Goal: Task Accomplishment & Management: Manage account settings

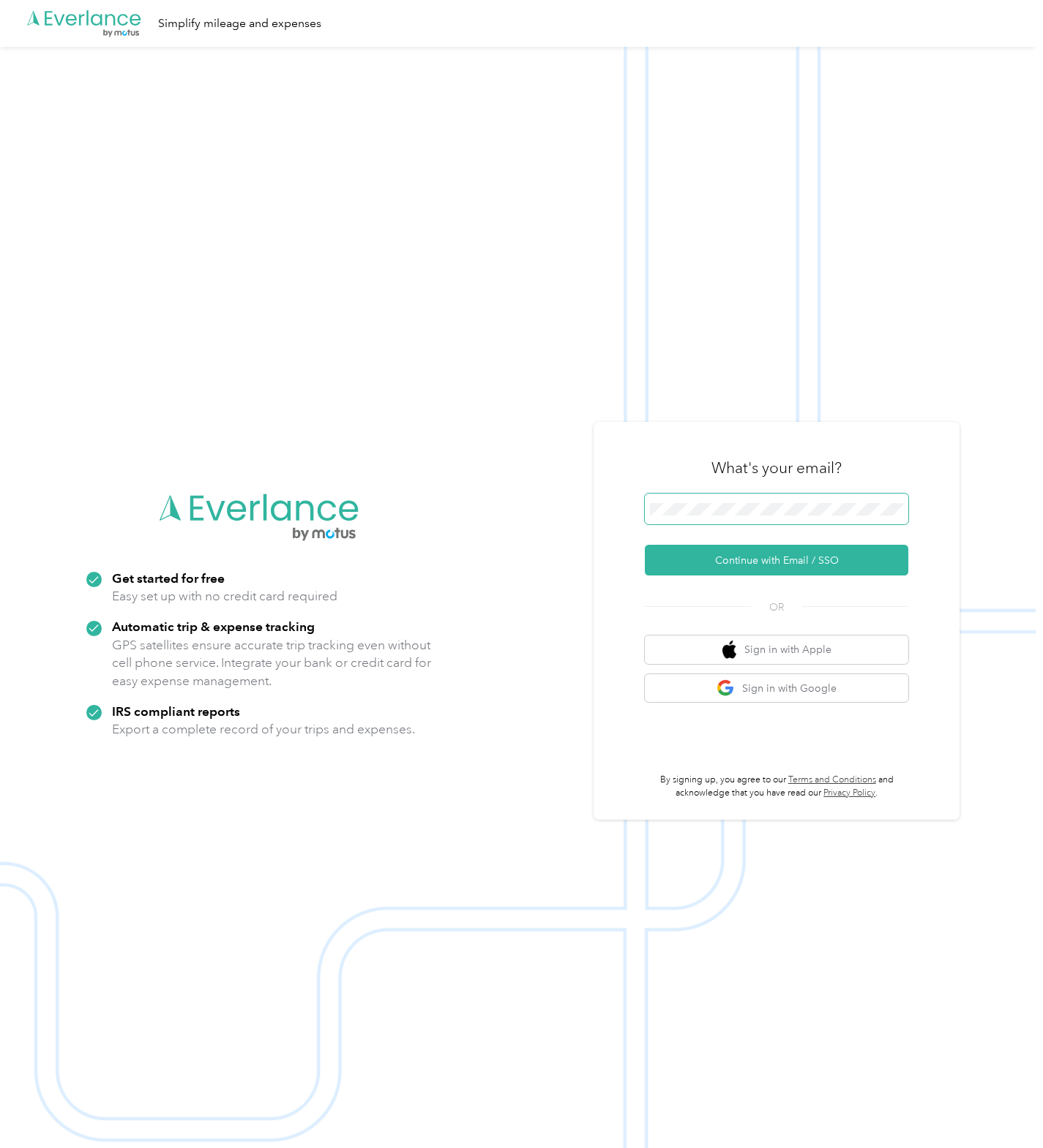
click at [786, 518] on span at bounding box center [776, 509] width 263 height 30
click at [701, 551] on button "Continue with Email / SSO" at bounding box center [776, 560] width 263 height 30
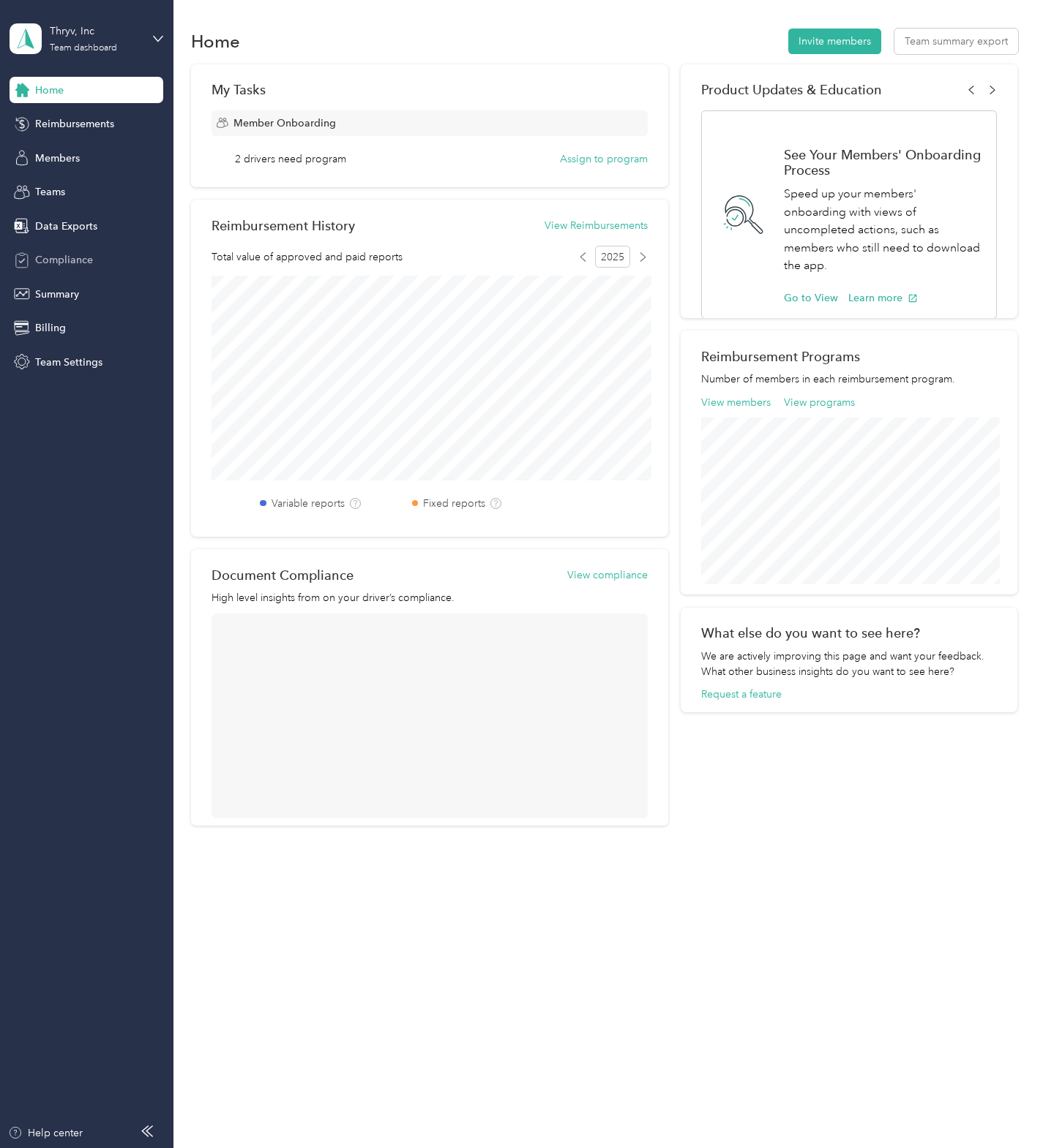
click at [52, 269] on div "Compliance" at bounding box center [86, 260] width 154 height 26
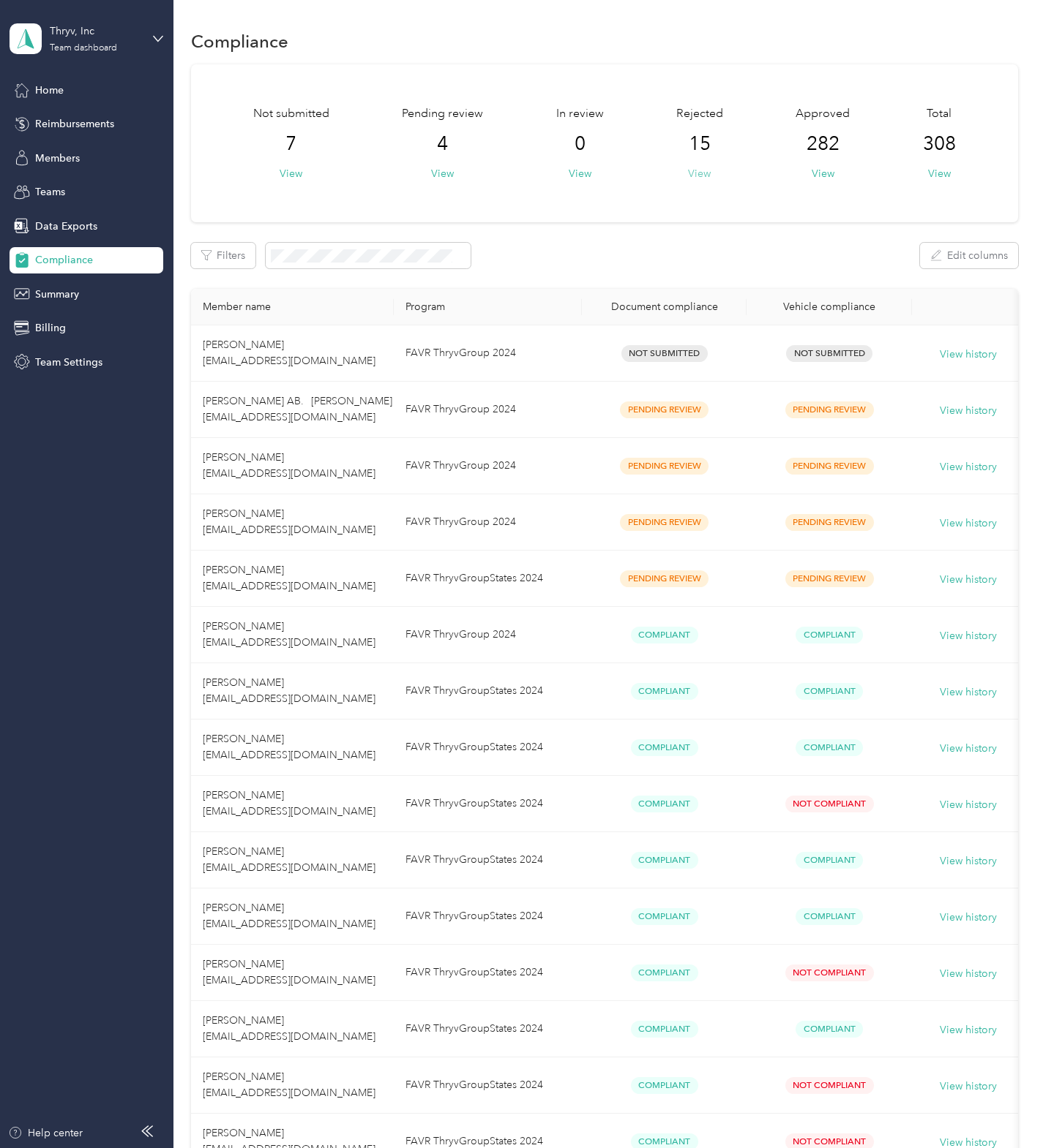
click at [700, 169] on button "View" at bounding box center [699, 174] width 23 height 16
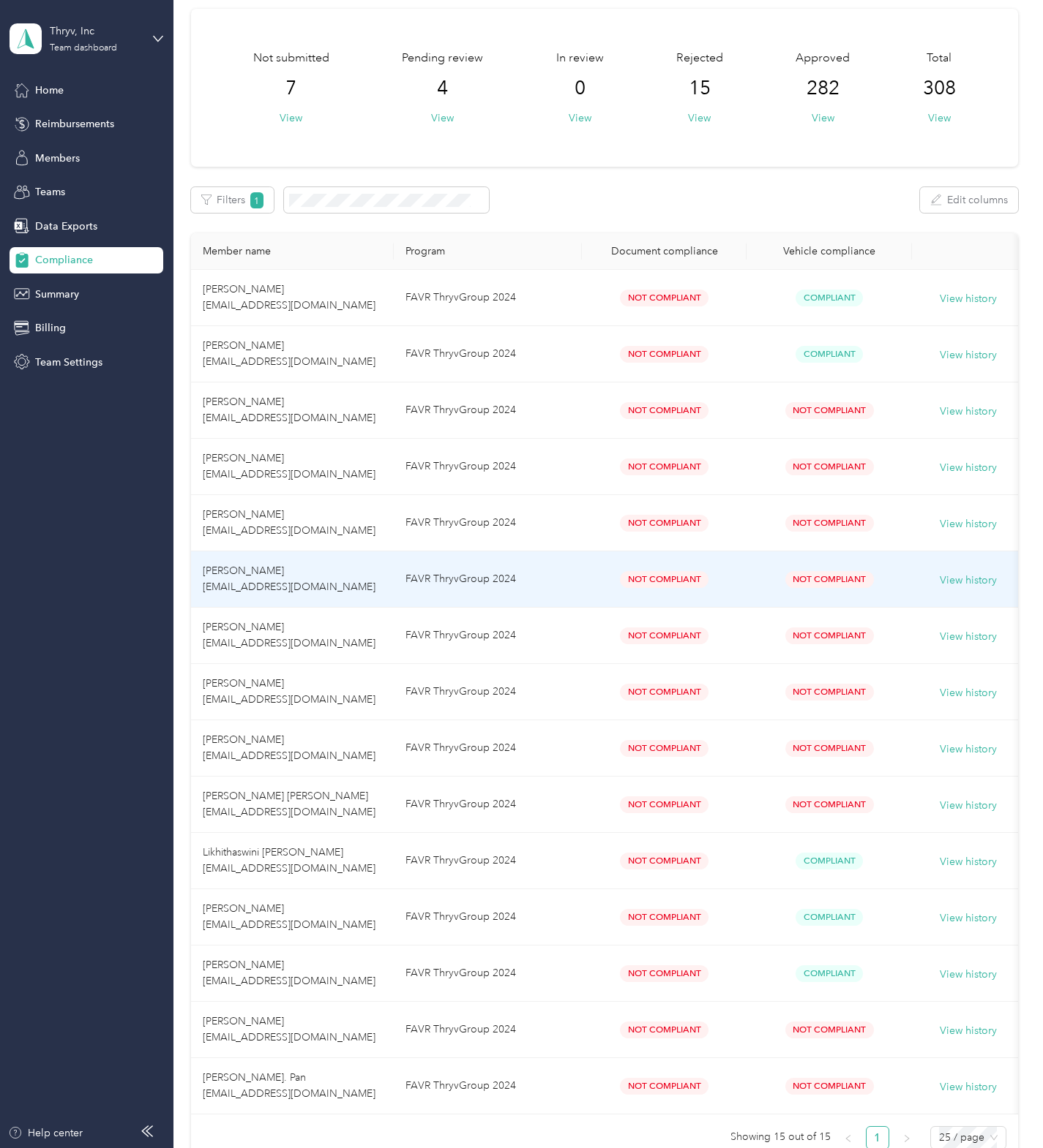
scroll to position [84, 0]
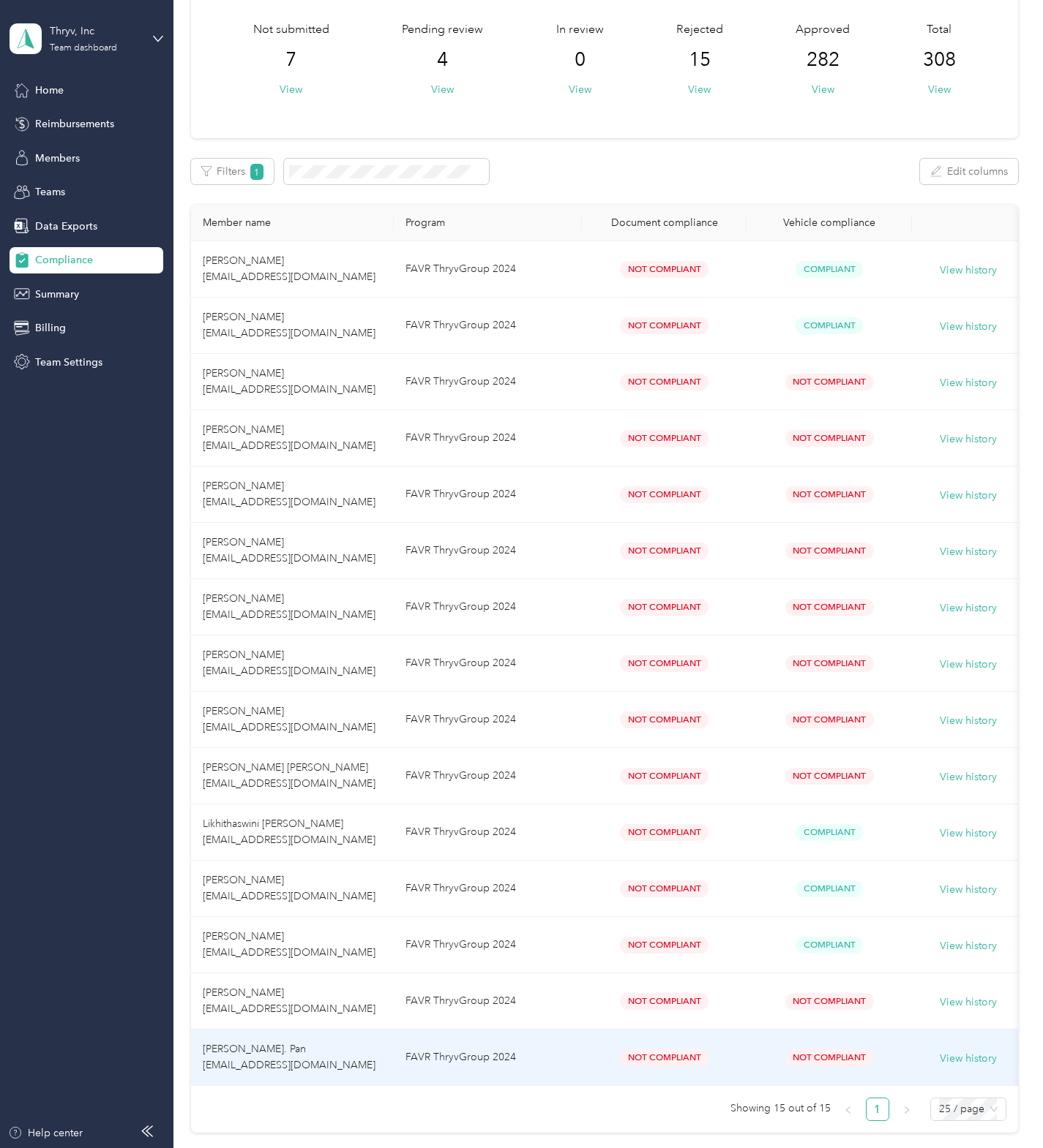
click at [279, 1055] on td "[PERSON_NAME]. Pan [EMAIL_ADDRESS][DOMAIN_NAME]" at bounding box center [292, 1057] width 203 height 56
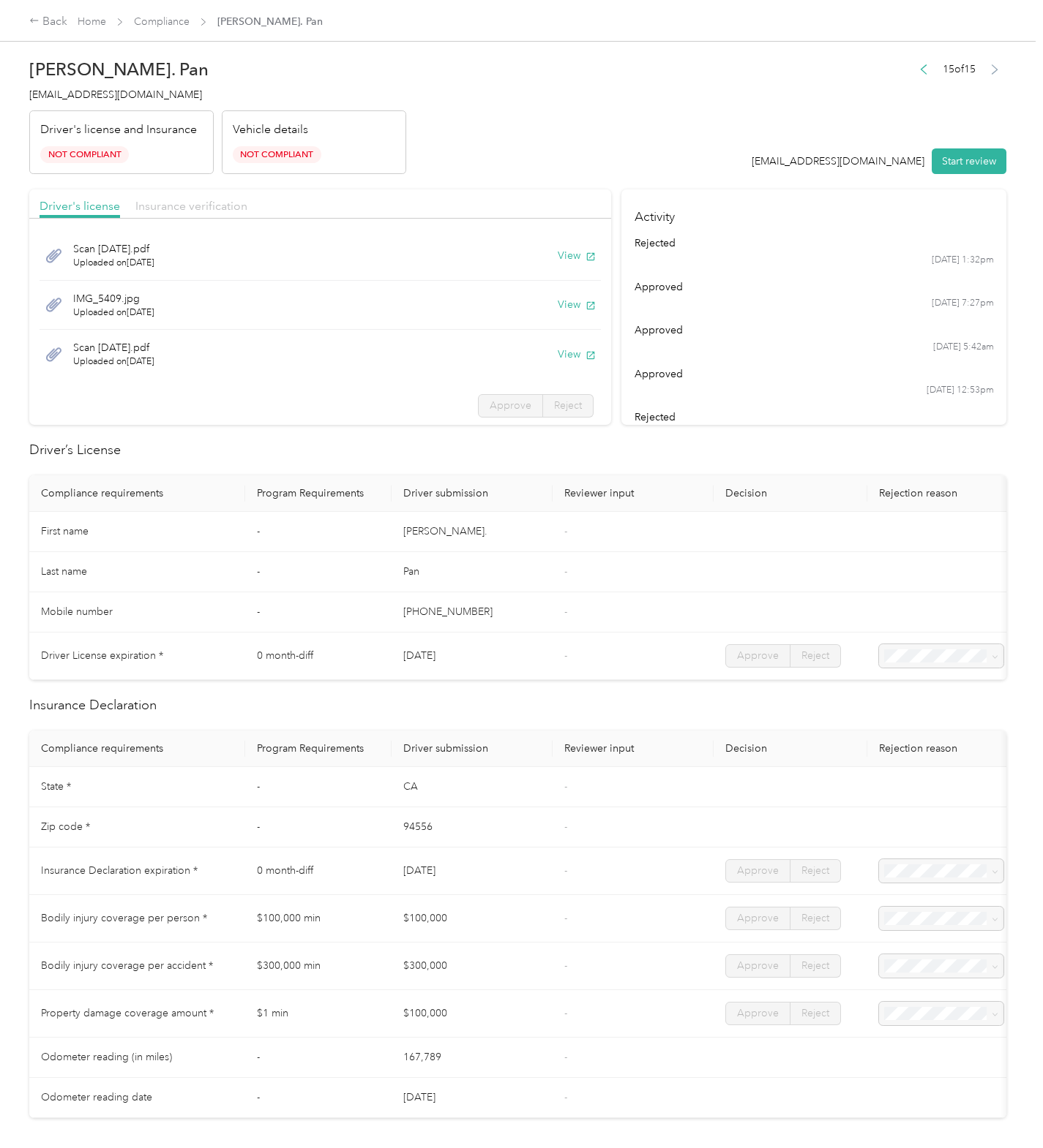
click at [202, 205] on span "Insurance verification" at bounding box center [191, 206] width 112 height 14
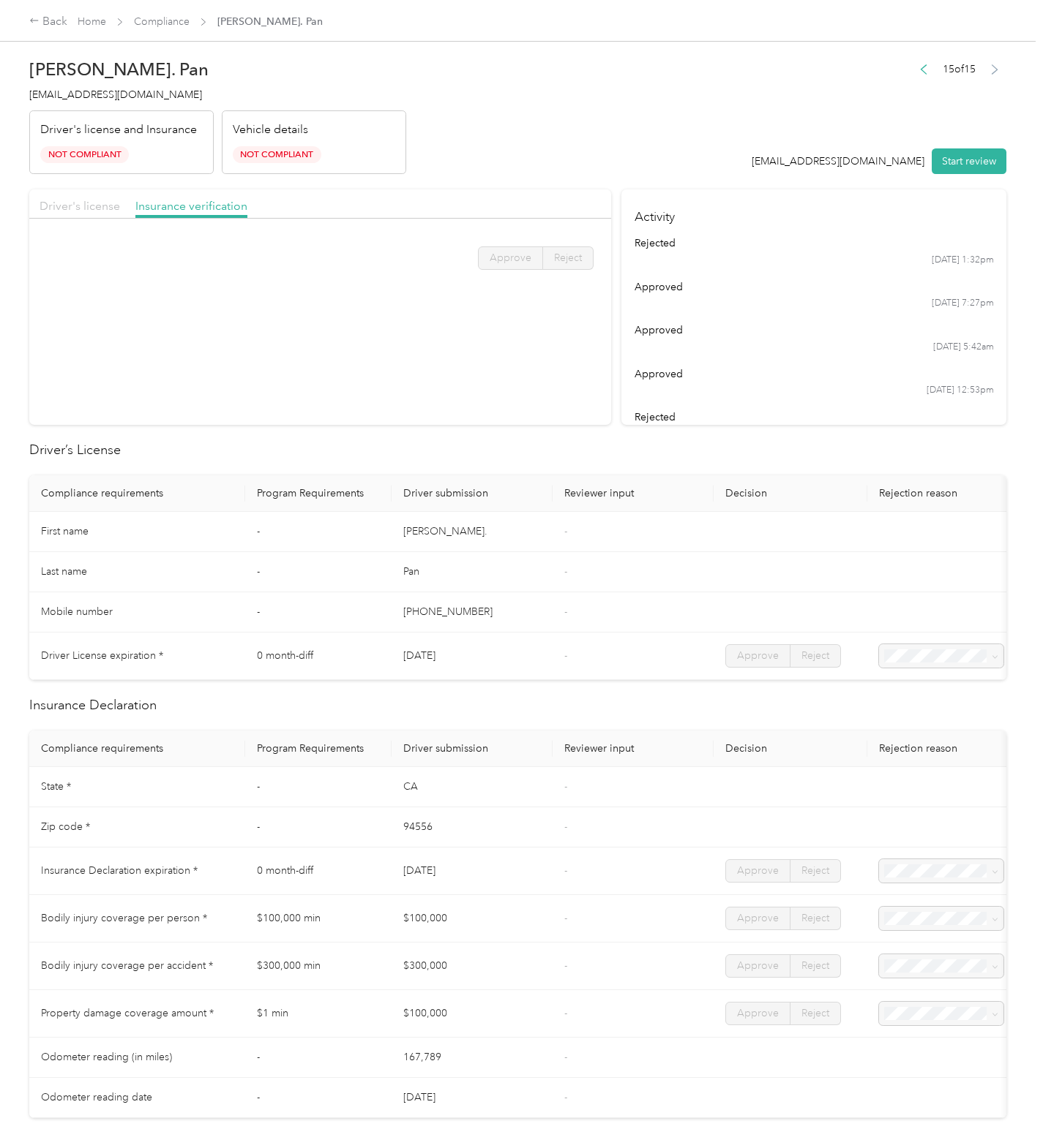
click at [77, 201] on span "Driver's license" at bounding box center [80, 206] width 81 height 14
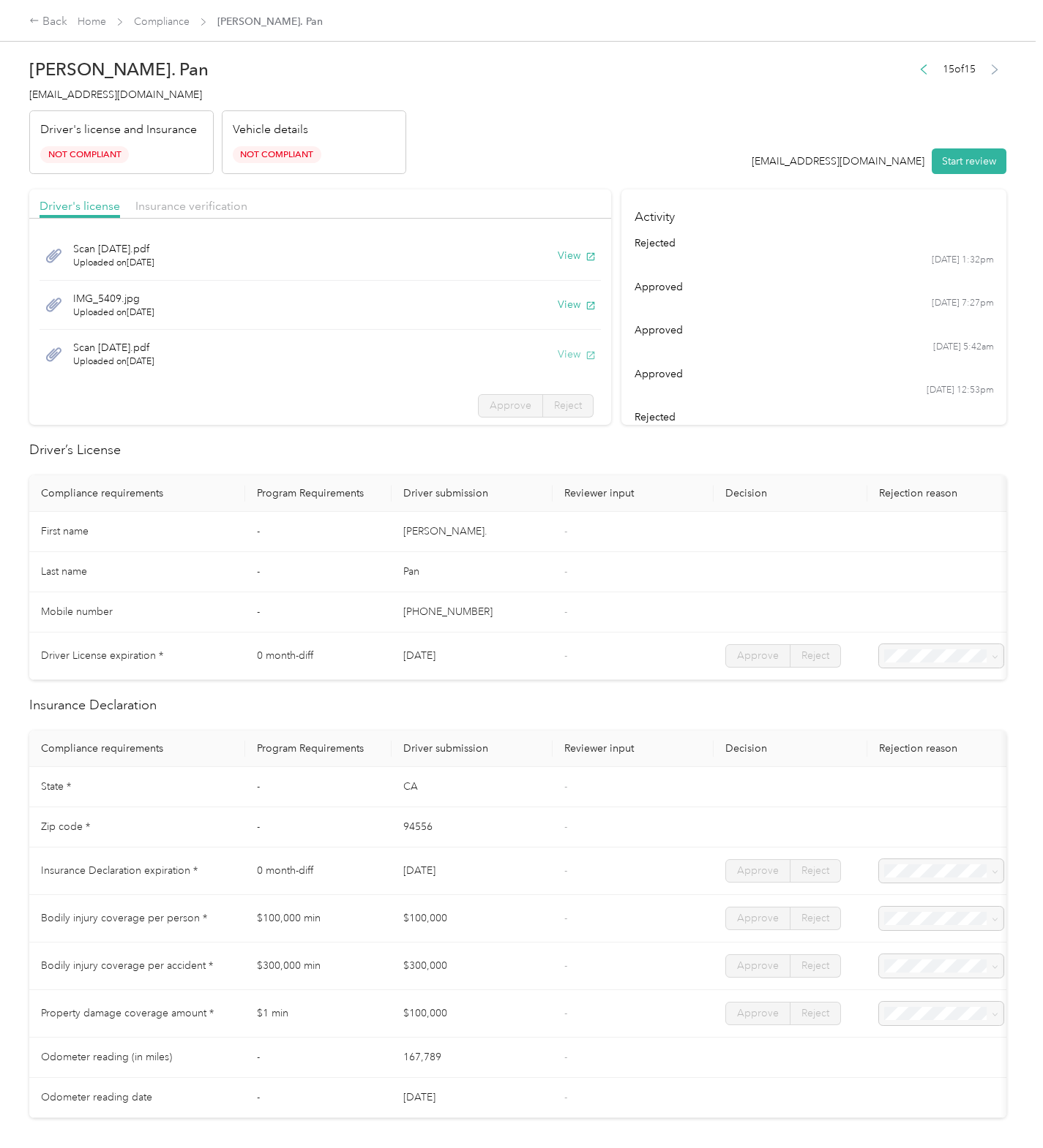
click at [559, 352] on button "View" at bounding box center [576, 354] width 38 height 16
click at [949, 165] on button "Start review" at bounding box center [968, 160] width 75 height 26
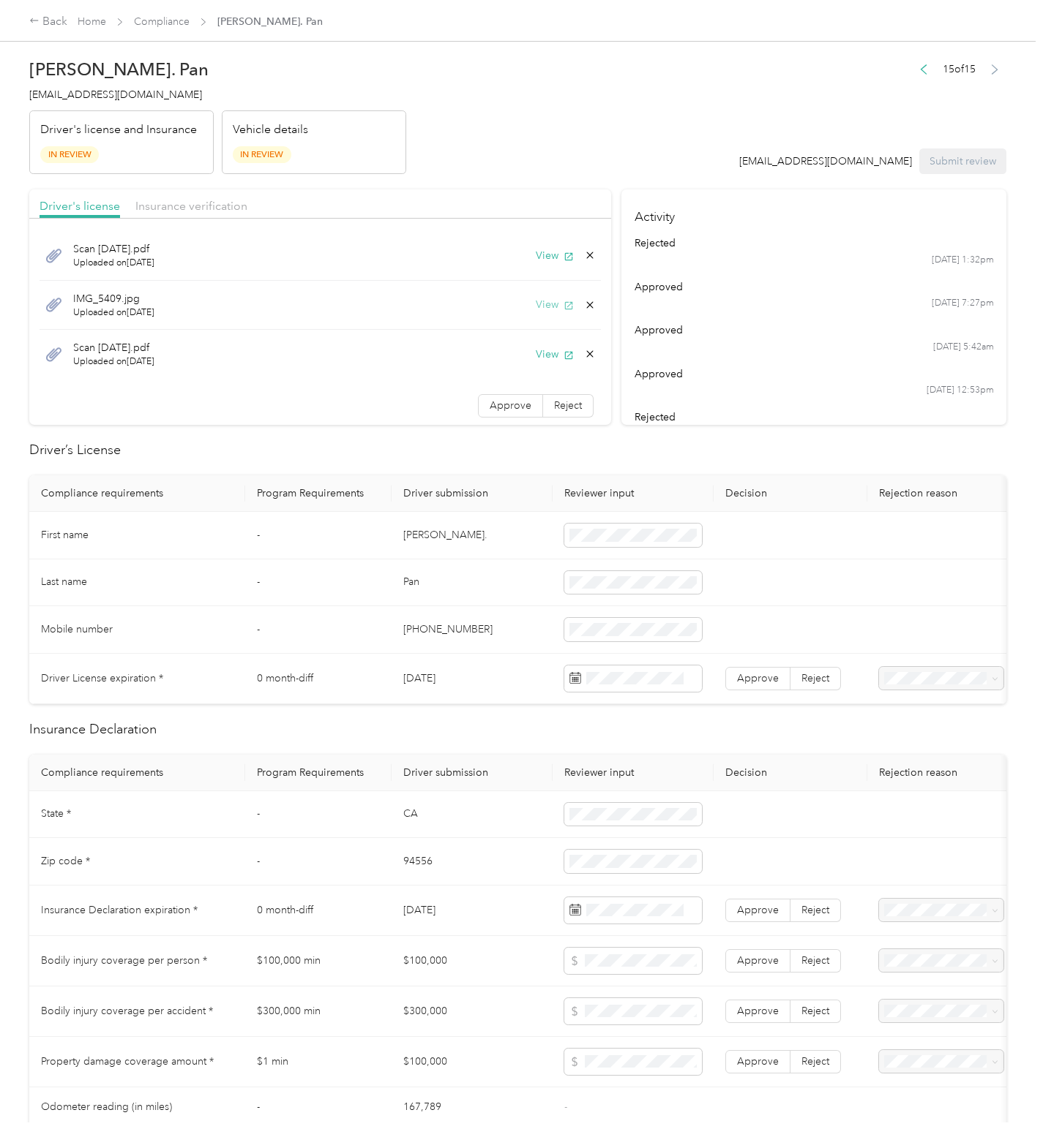
click at [536, 304] on button "View" at bounding box center [555, 304] width 38 height 16
click at [658, 812] on div "3" at bounding box center [656, 815] width 19 height 18
click at [750, 674] on span "Approve" at bounding box center [757, 678] width 42 height 12
click at [536, 255] on button "View" at bounding box center [555, 255] width 38 height 16
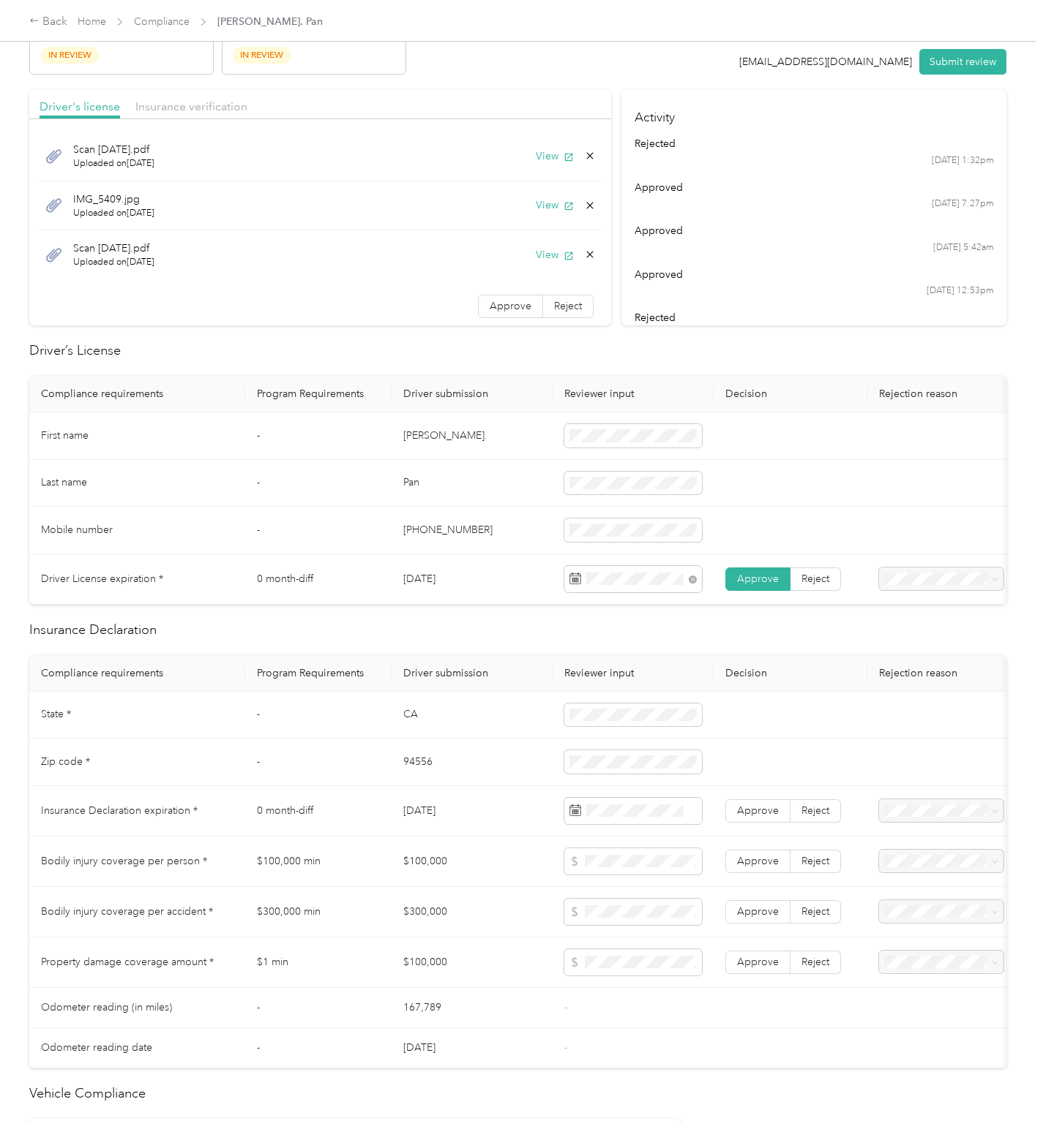
scroll to position [141, 0]
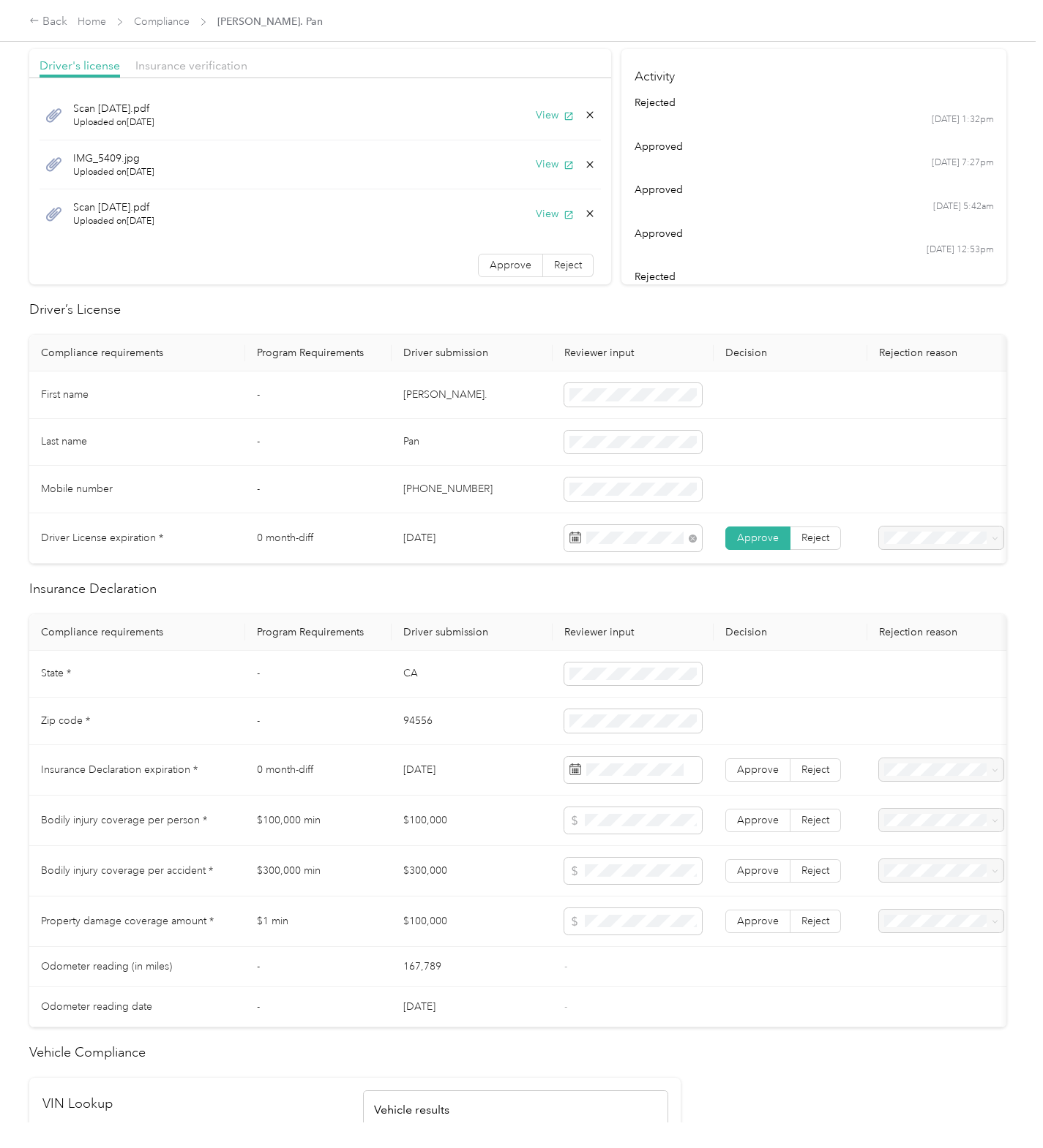
click at [468, 728] on td "94556" at bounding box center [473, 722] width 161 height 48
click at [488, 766] on td "[DATE]" at bounding box center [473, 770] width 161 height 50
click at [705, 870] on icon at bounding box center [707, 871] width 15 height 15
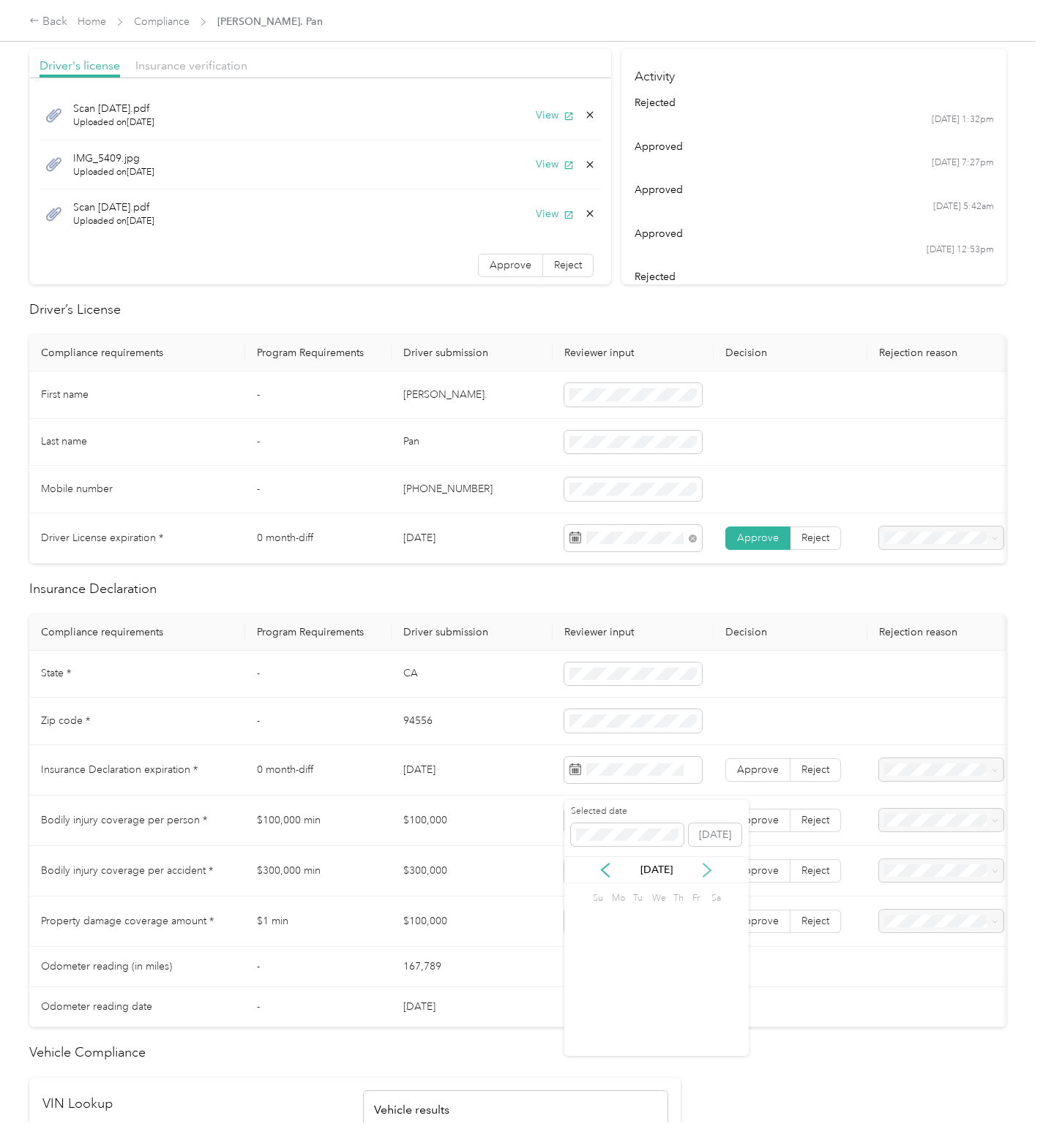
click at [705, 870] on icon at bounding box center [707, 871] width 15 height 15
click at [659, 990] on div "25" at bounding box center [656, 990] width 19 height 18
click at [753, 776] on span "Approve" at bounding box center [757, 769] width 42 height 12
click at [752, 826] on span "Approve" at bounding box center [757, 820] width 42 height 12
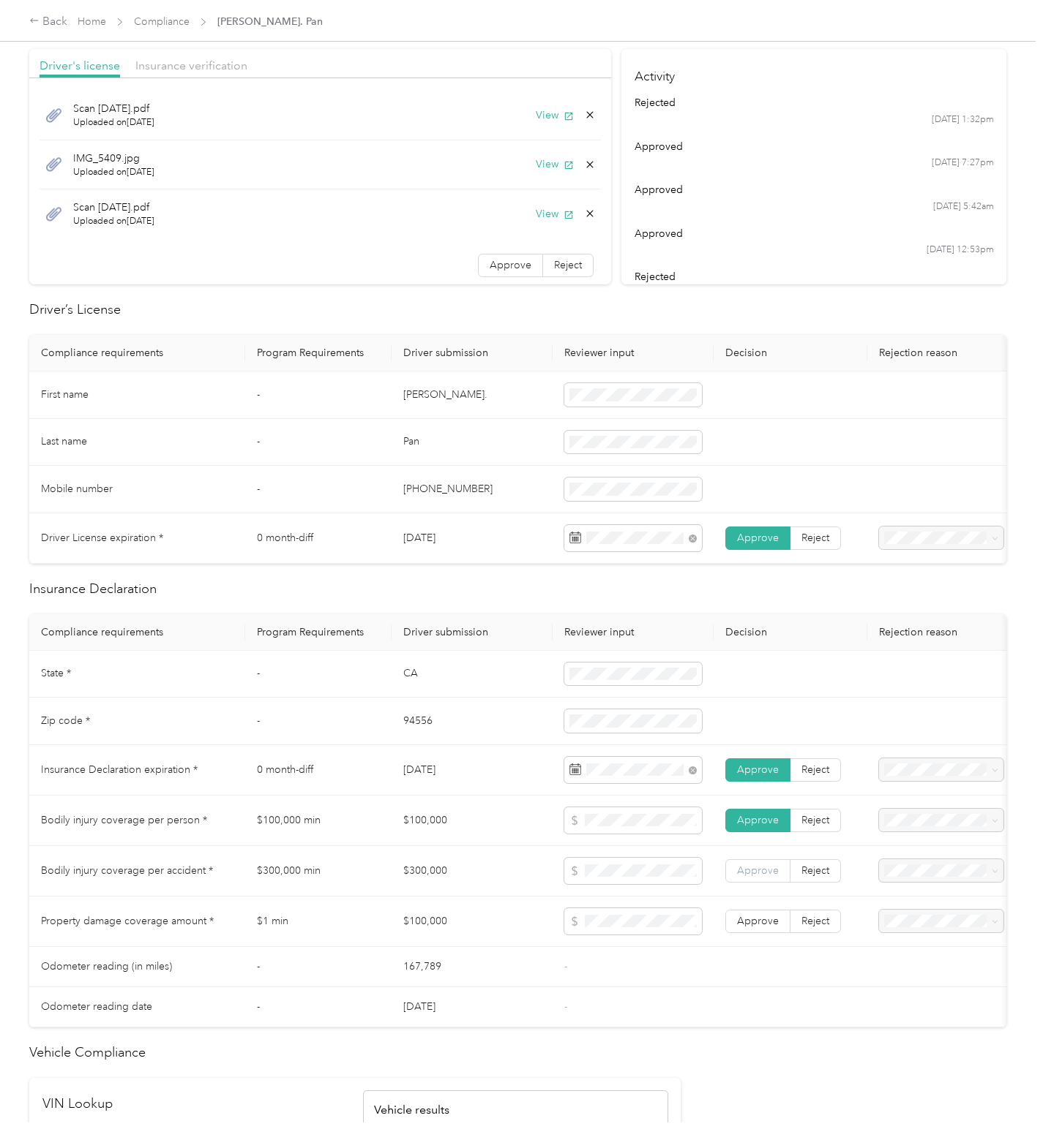
click at [766, 877] on span "Approve" at bounding box center [757, 871] width 42 height 12
click at [767, 927] on span "Approve" at bounding box center [757, 921] width 42 height 12
click at [512, 266] on span "Approve" at bounding box center [510, 265] width 42 height 12
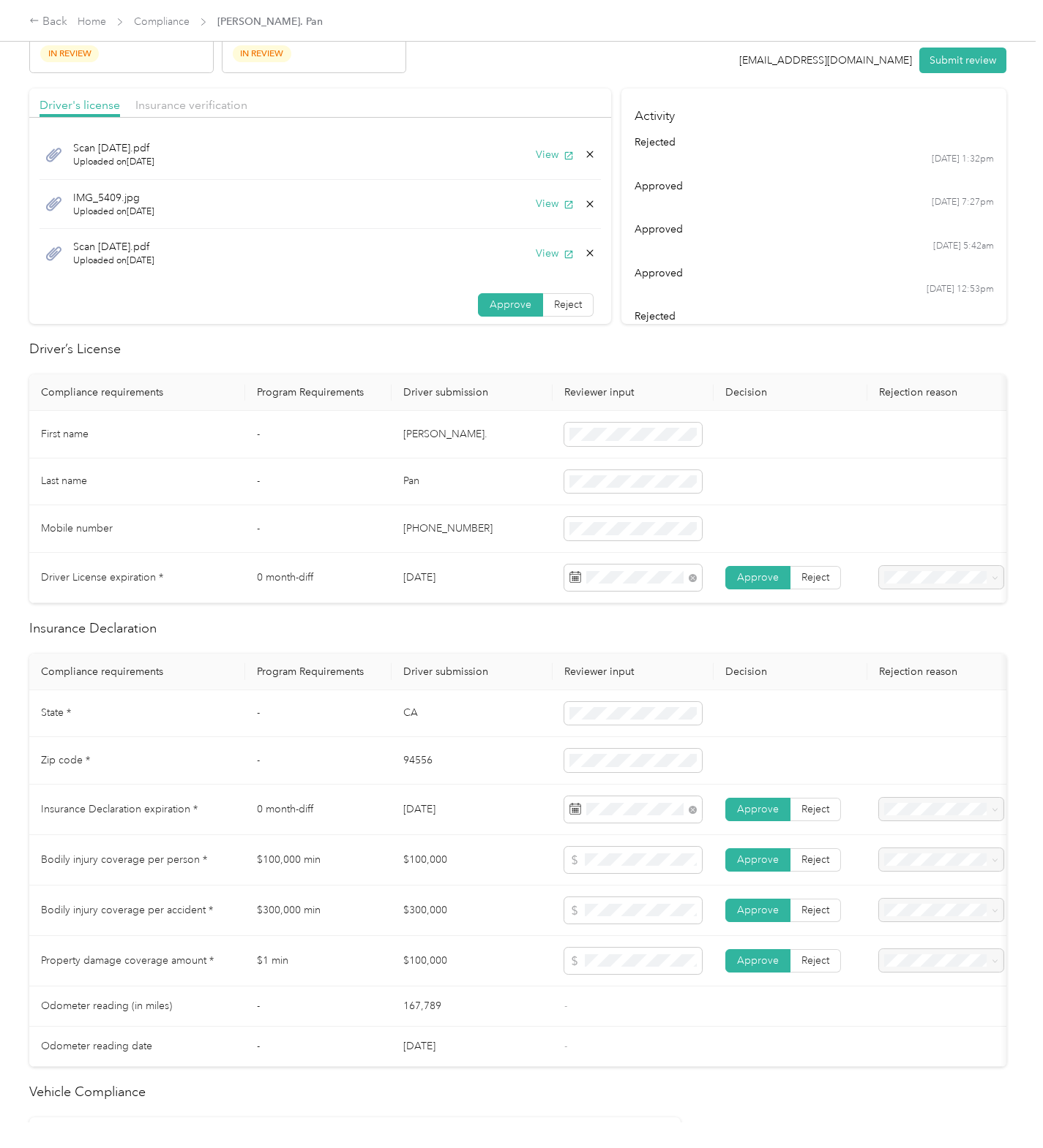
scroll to position [100, 0]
click at [219, 109] on span "Insurance verification" at bounding box center [191, 105] width 112 height 14
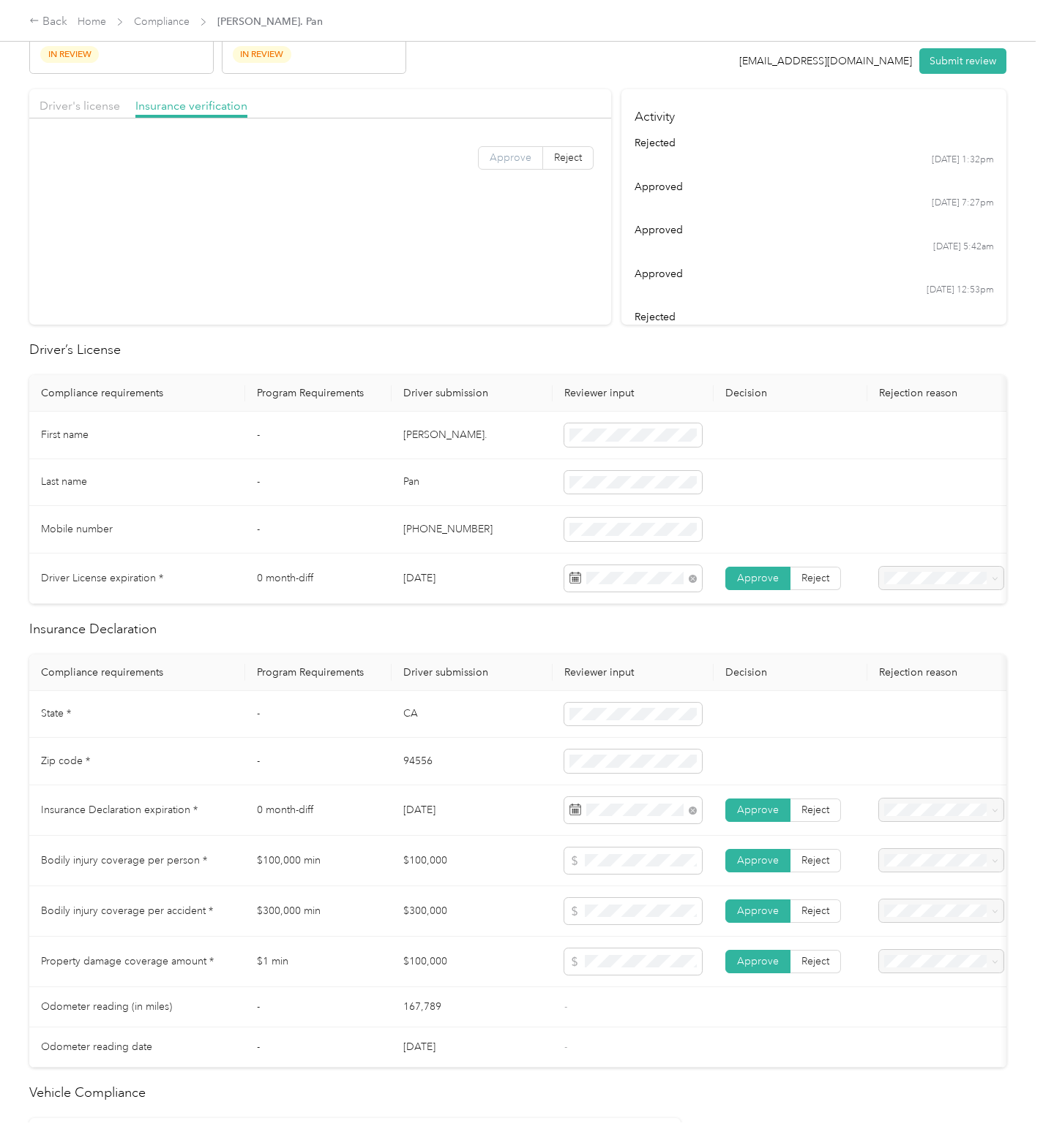
click at [497, 163] on span "Approve" at bounding box center [510, 157] width 42 height 12
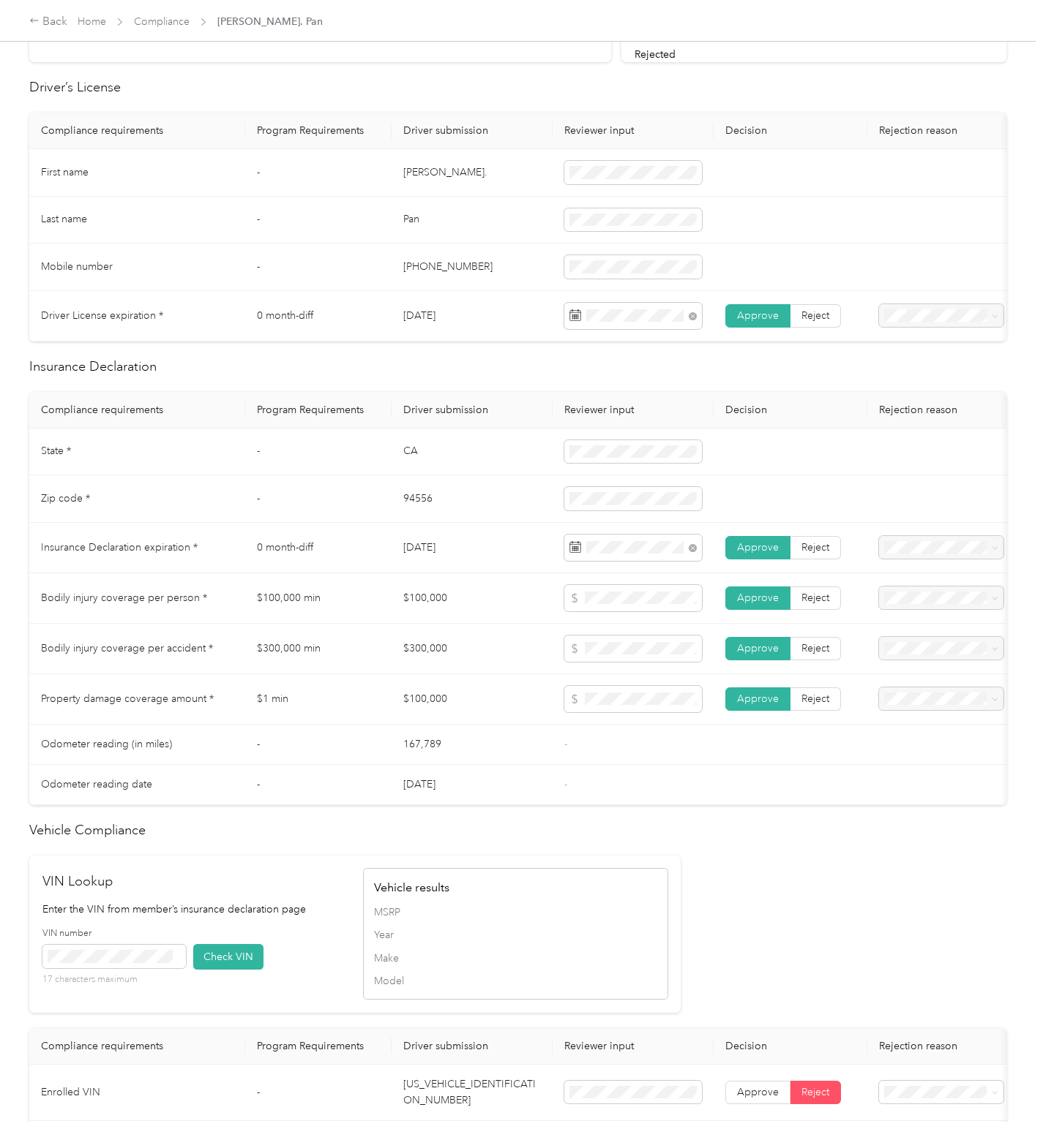
scroll to position [0, 0]
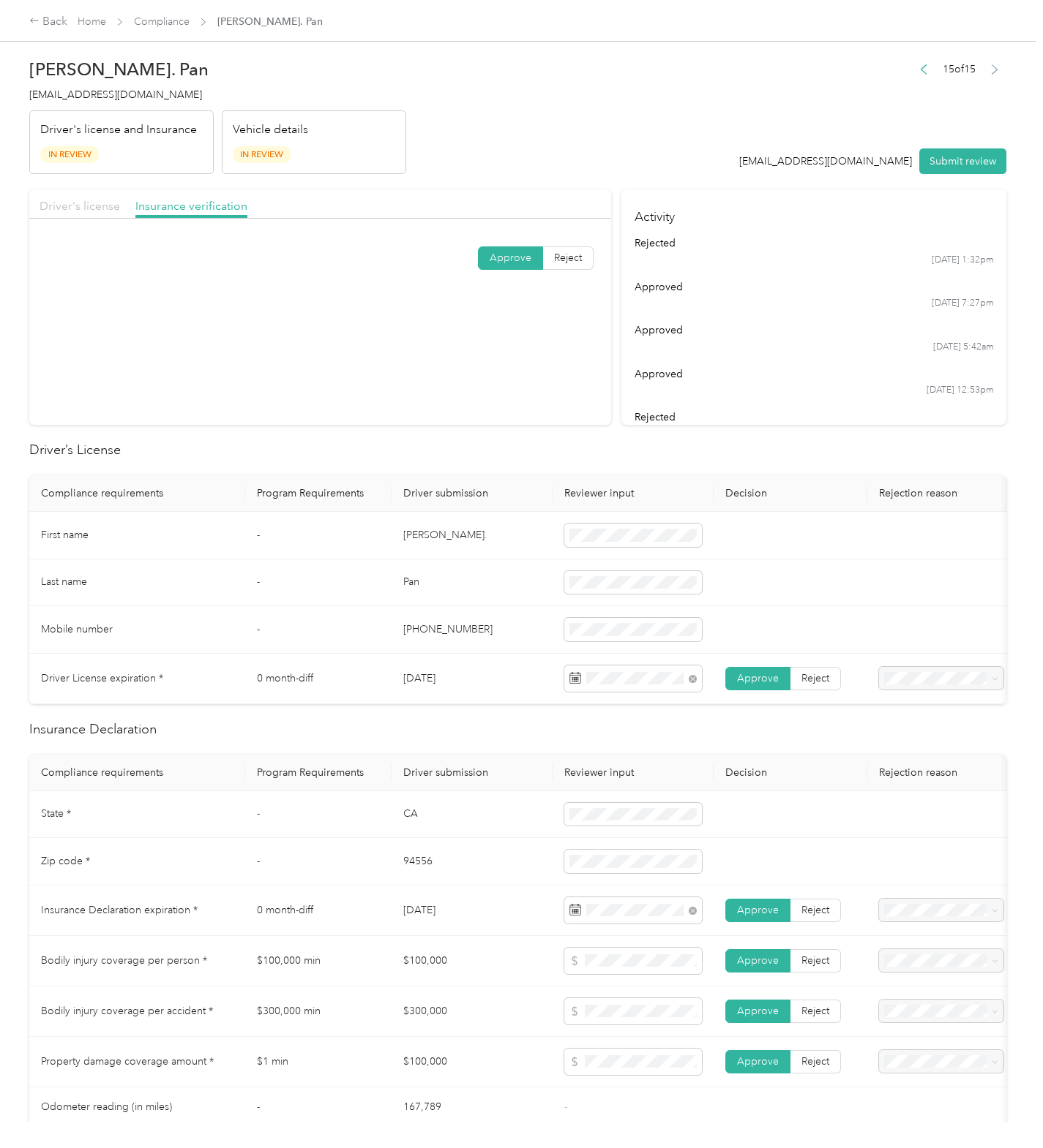
click at [90, 200] on span "Driver's license" at bounding box center [80, 206] width 81 height 14
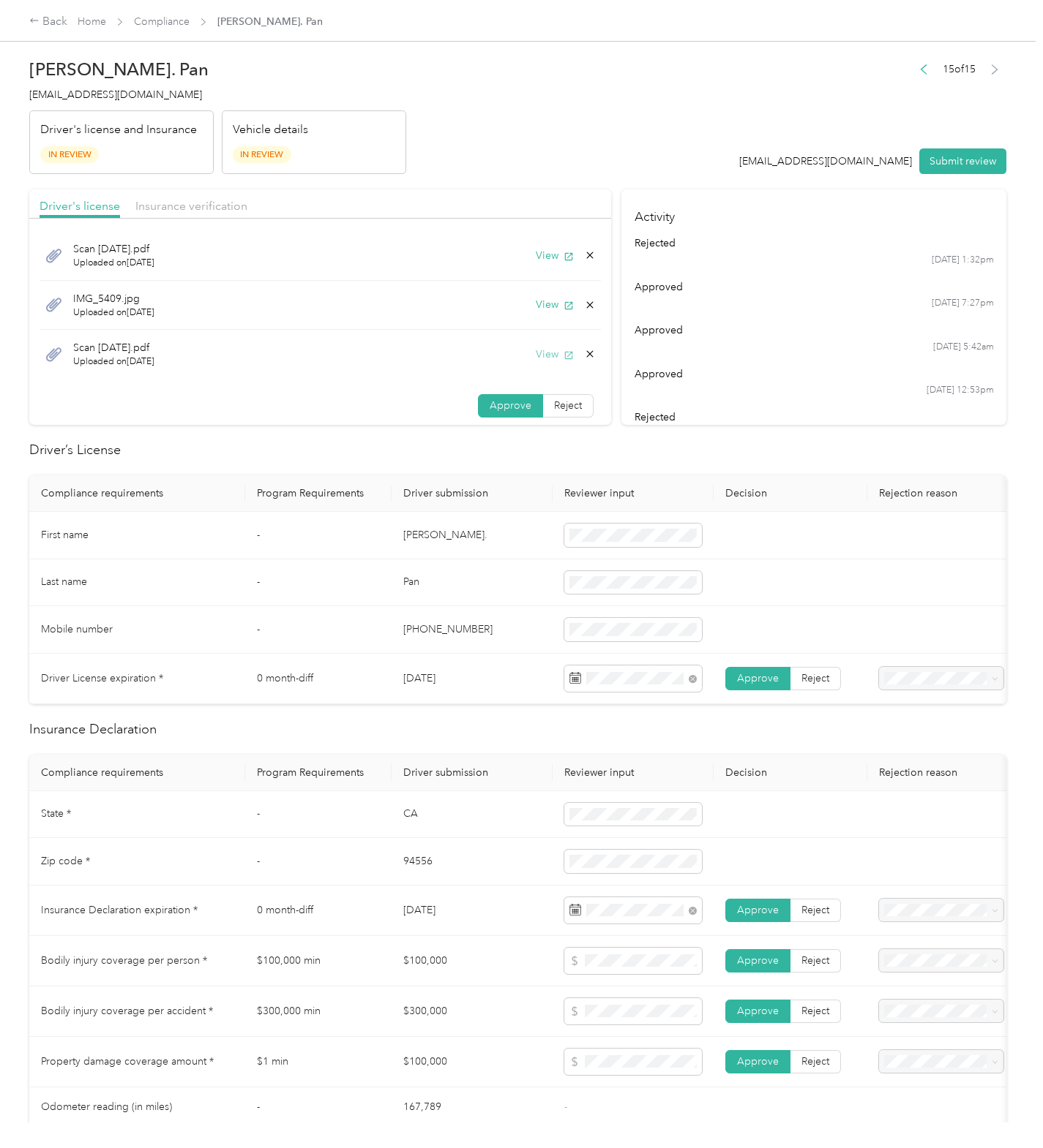
click at [536, 357] on button "View" at bounding box center [555, 354] width 38 height 16
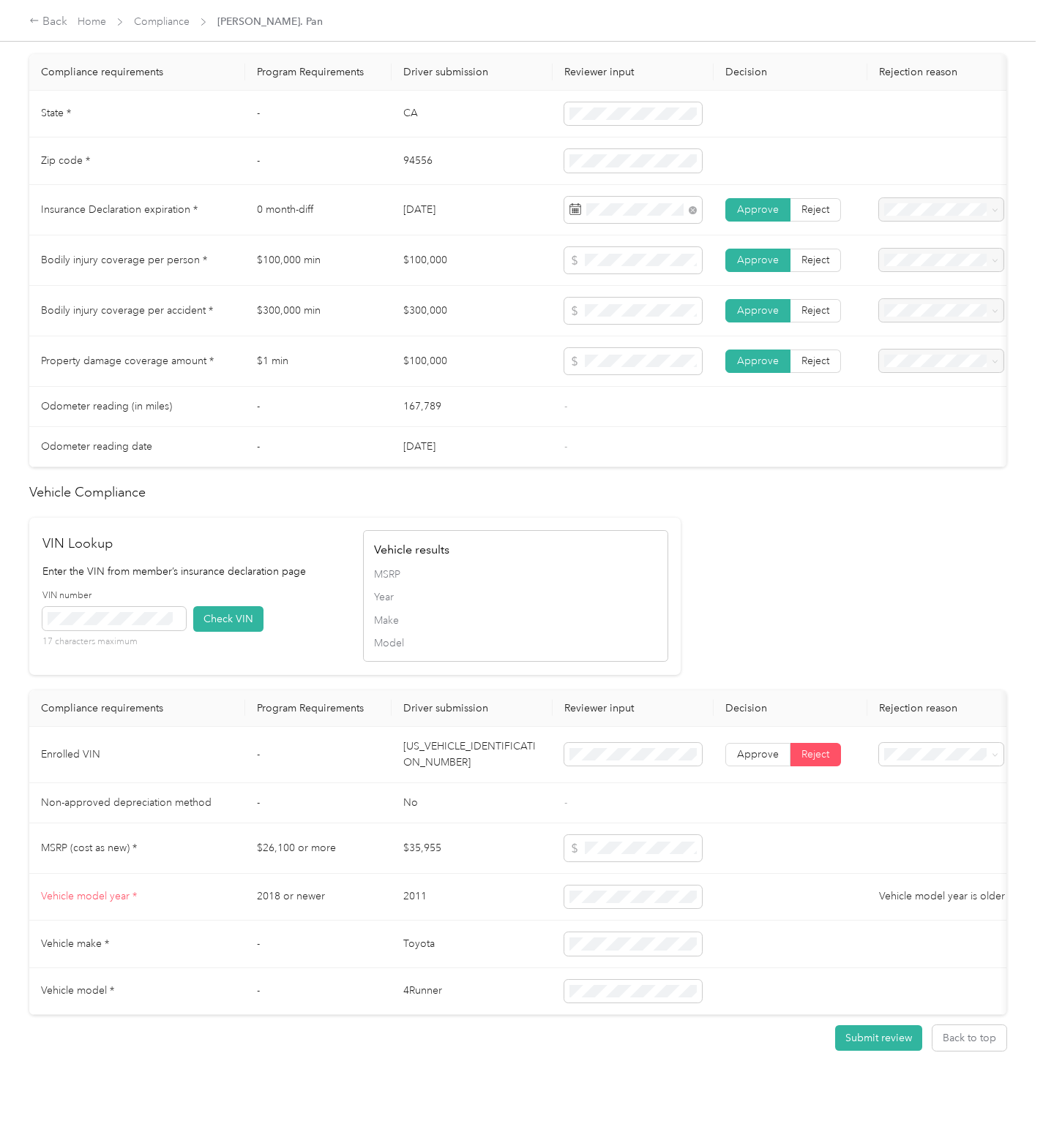
scroll to position [751, 0]
drag, startPoint x: 829, startPoint y: 1029, endPoint x: 865, endPoint y: 1029, distance: 36.0
click at [835, 1029] on button "Submit review" at bounding box center [878, 1038] width 87 height 26
click at [888, 1029] on div "Submit review Back to top" at bounding box center [518, 1039] width 977 height 46
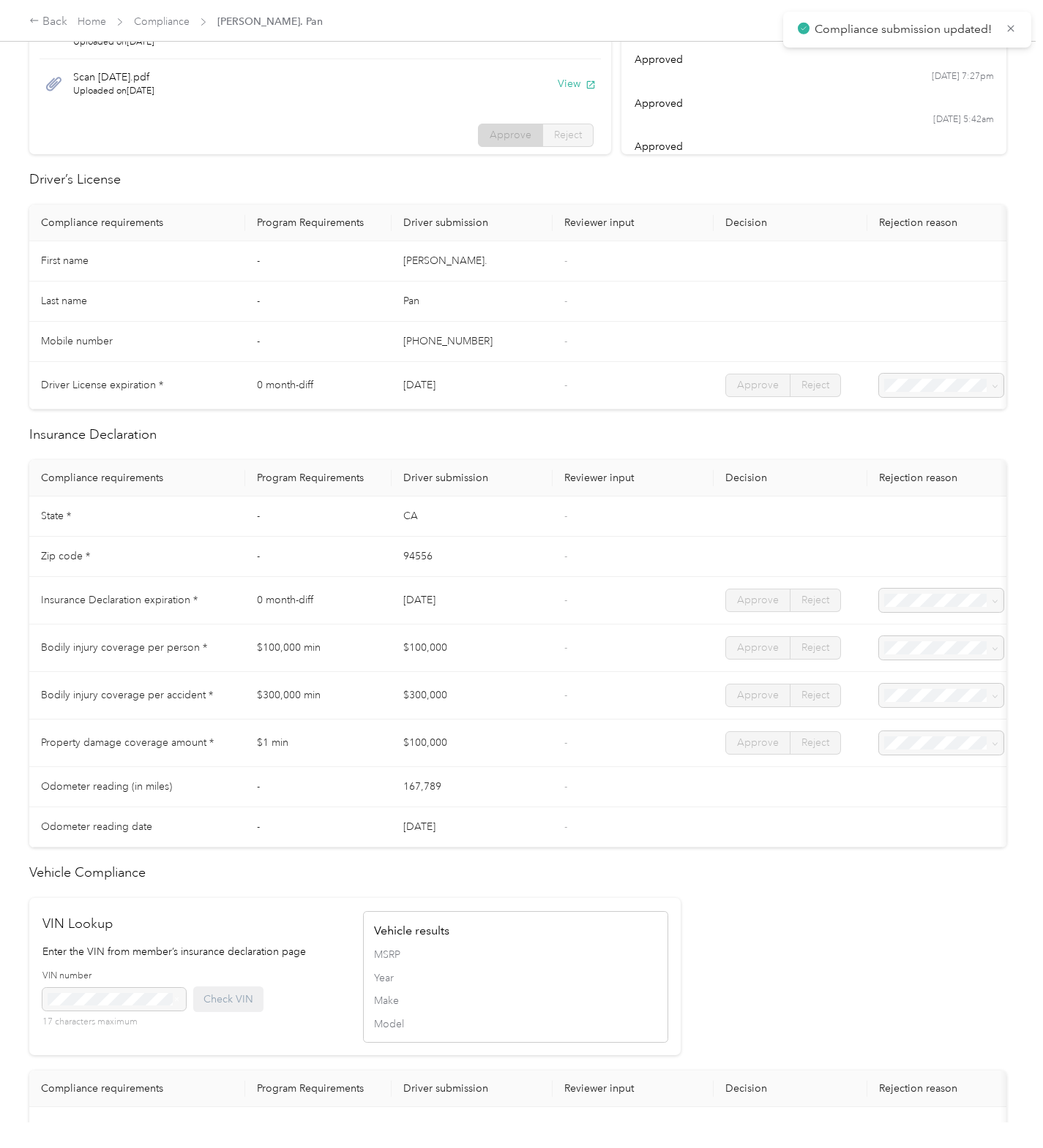
scroll to position [0, 0]
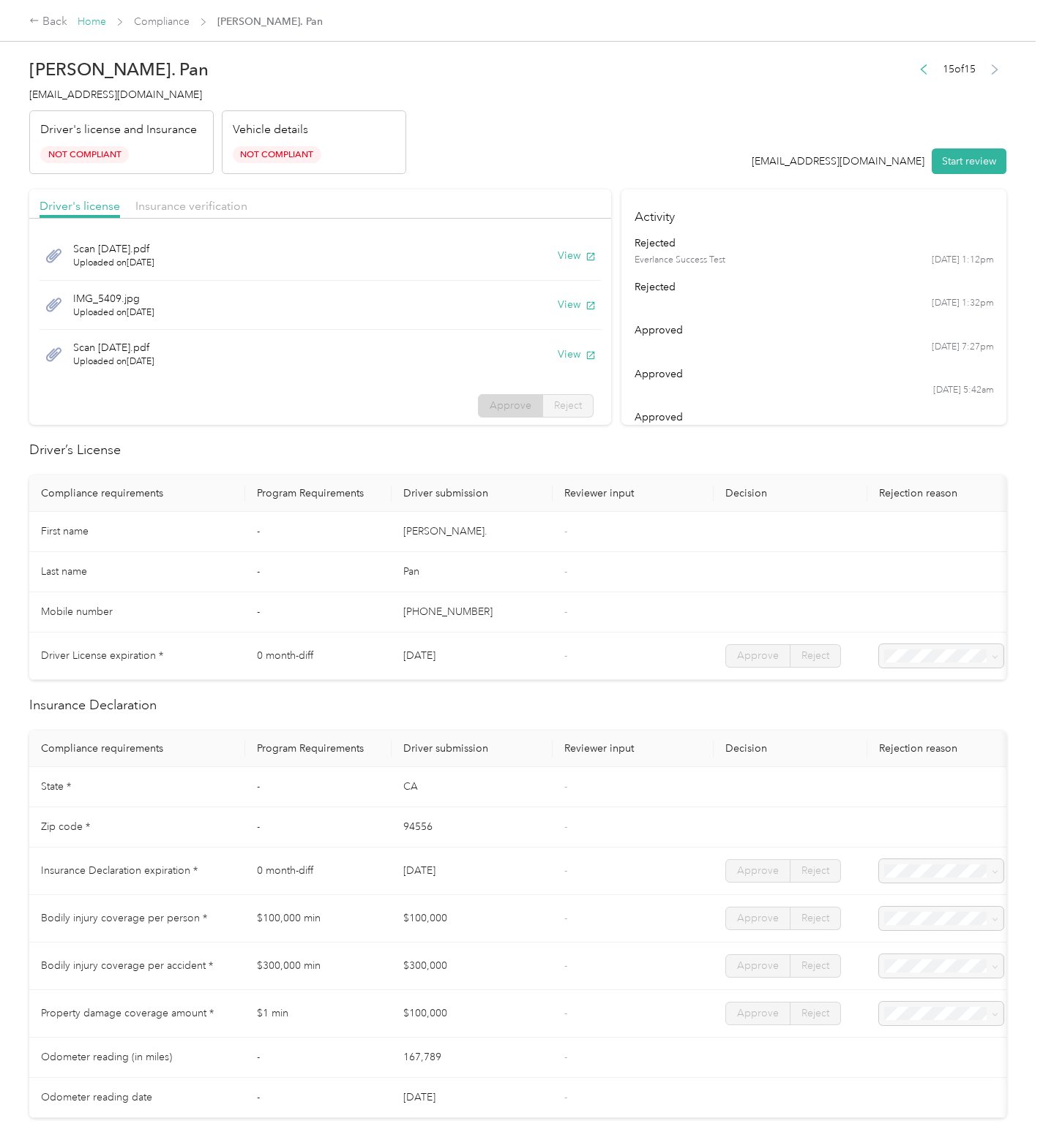
click at [97, 23] on link "Home" at bounding box center [91, 21] width 29 height 12
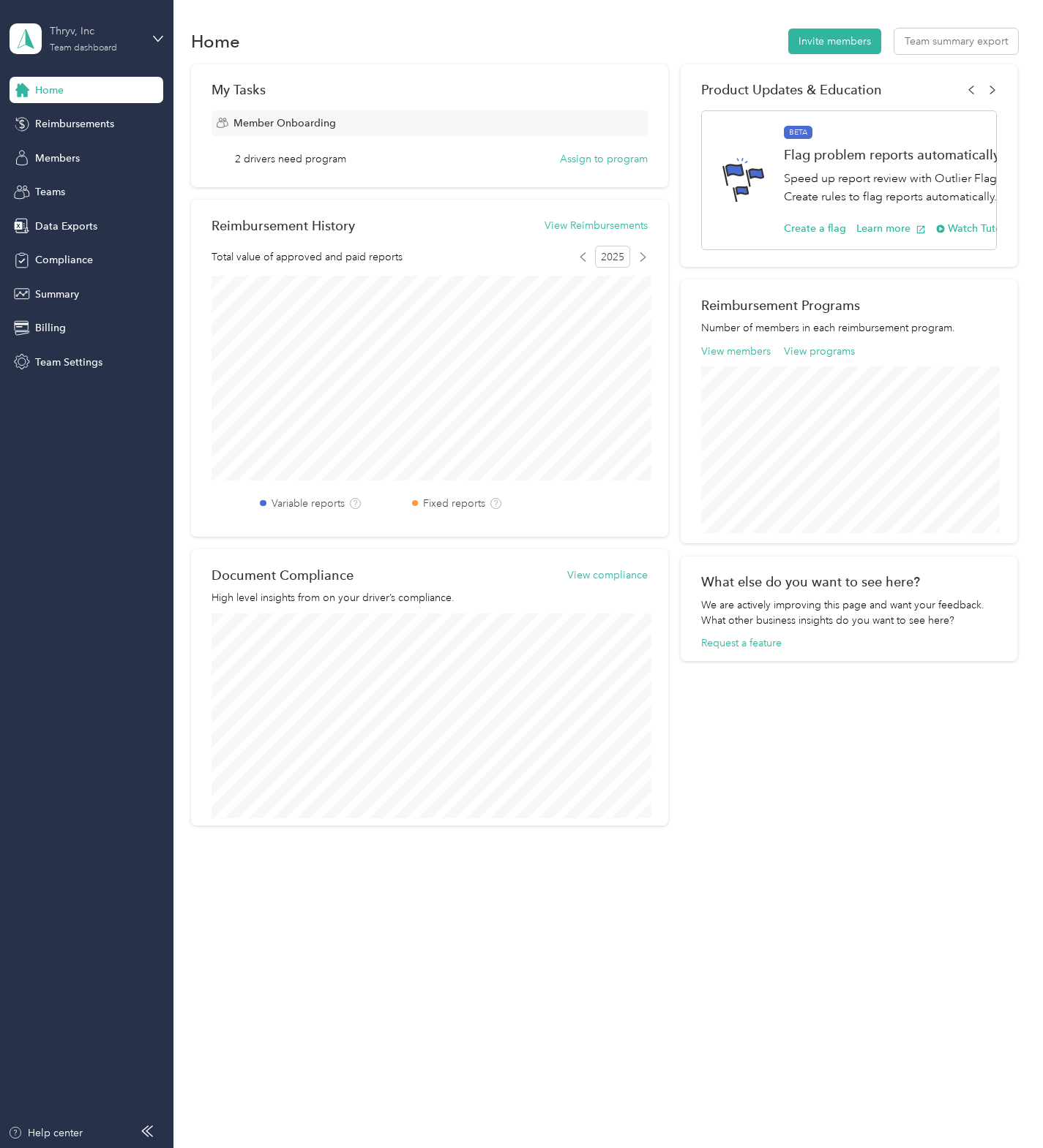
click at [101, 48] on div "Team dashboard" at bounding box center [83, 48] width 68 height 9
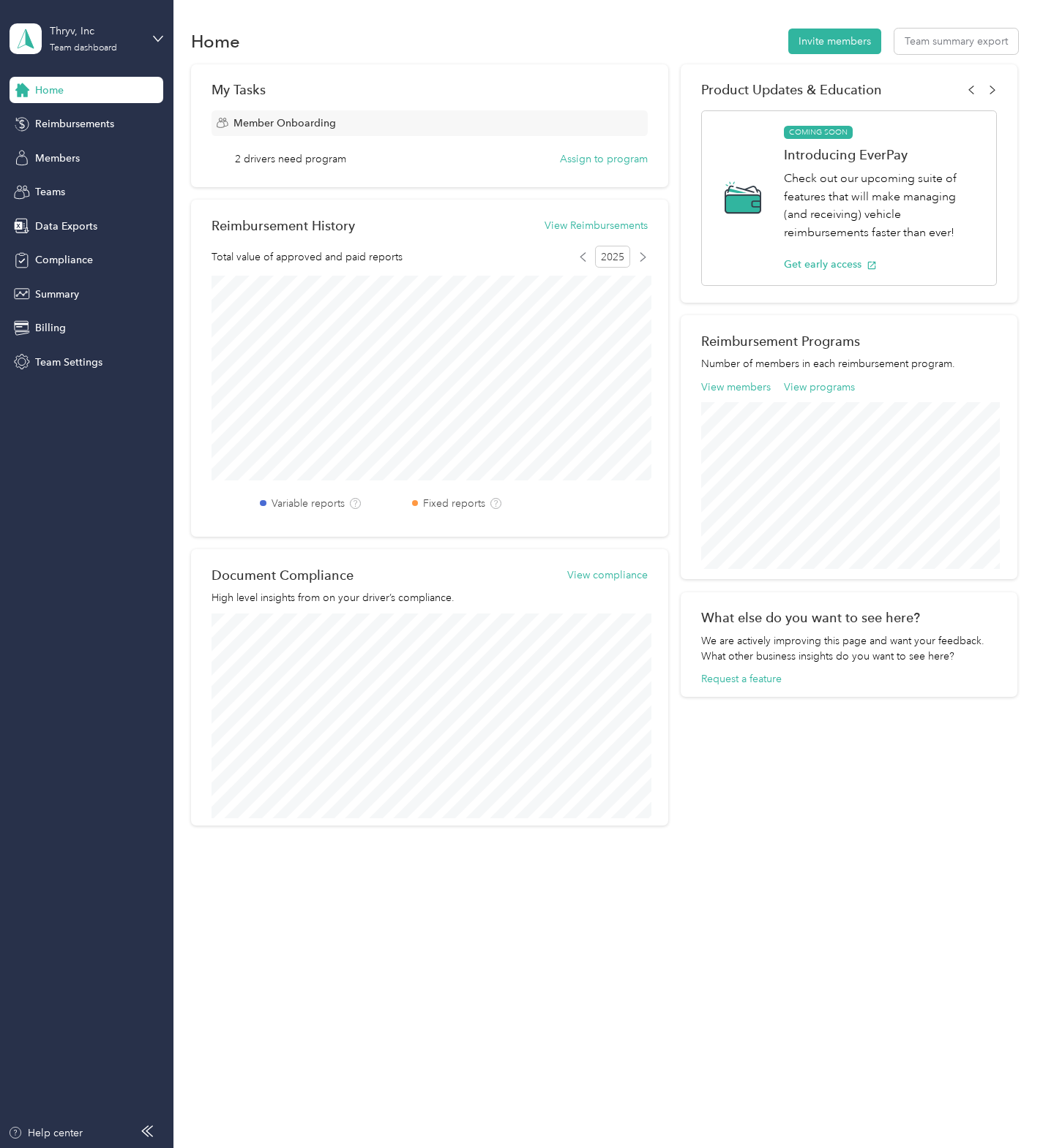
click at [63, 150] on div "Personal dashboard" at bounding box center [69, 153] width 92 height 16
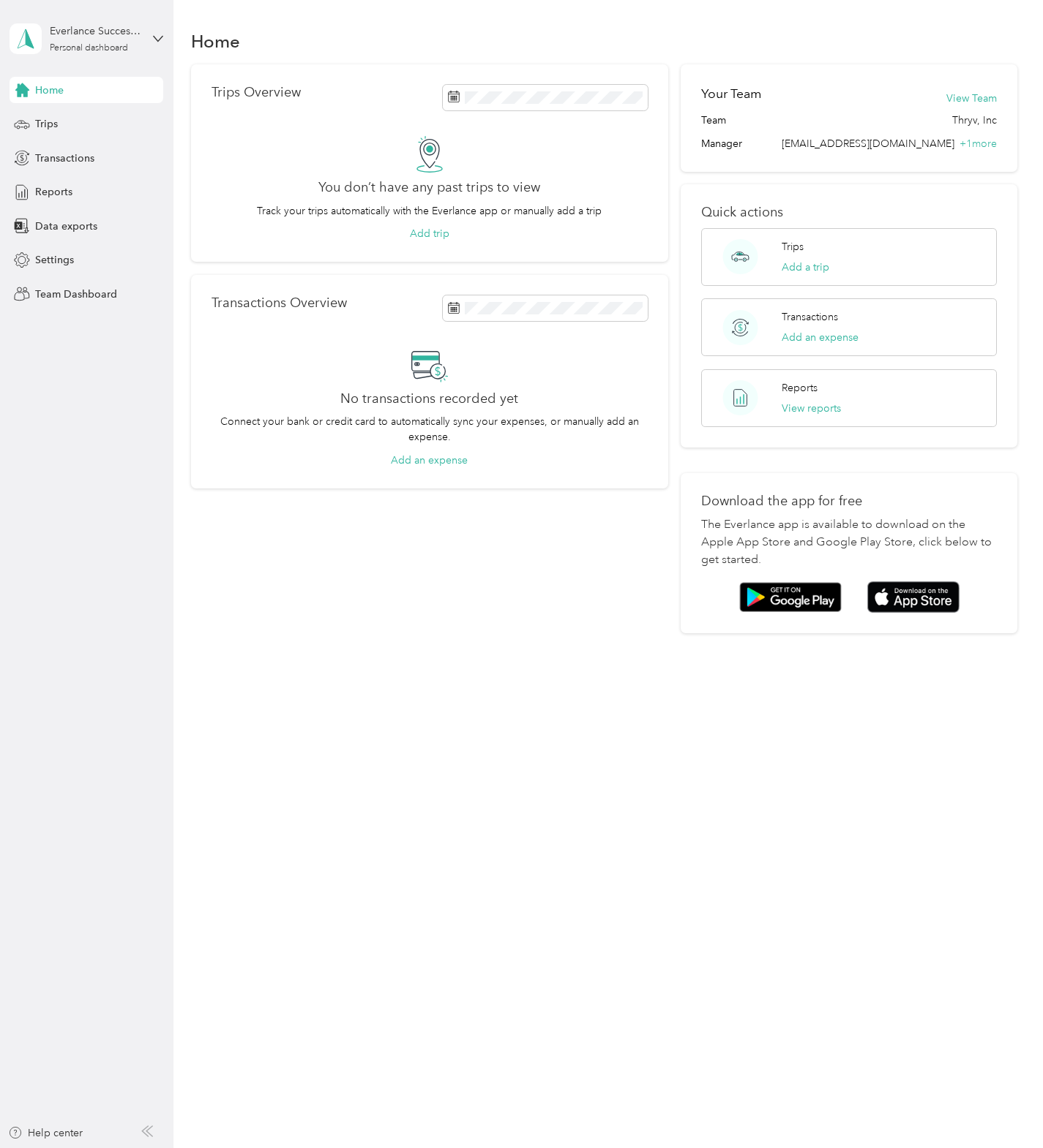
click at [279, 544] on div "Trips Overview You don’t have any past trips to view Track your trips automatic…" at bounding box center [429, 348] width 477 height 569
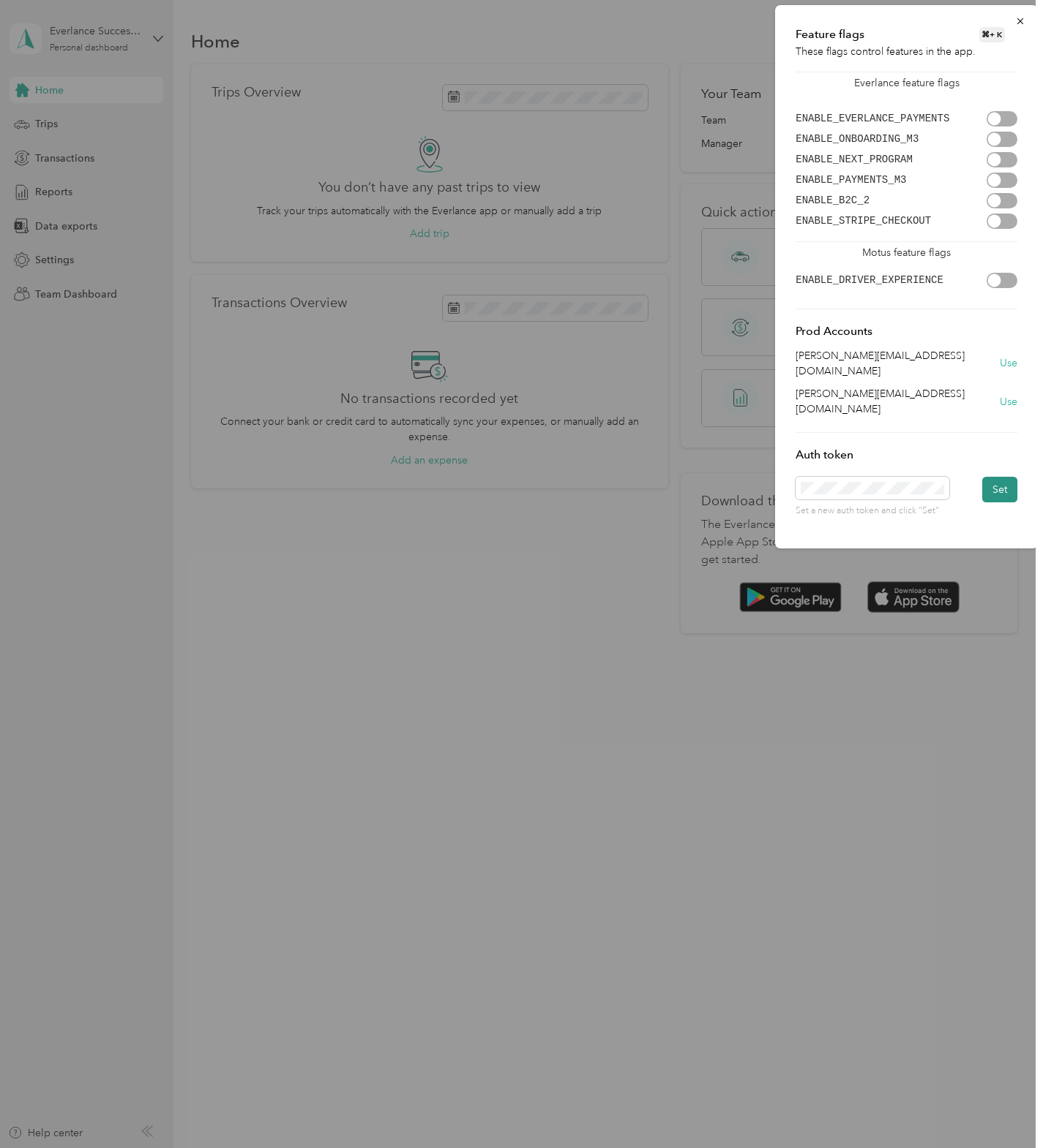
click at [993, 477] on button "Set" at bounding box center [999, 490] width 35 height 26
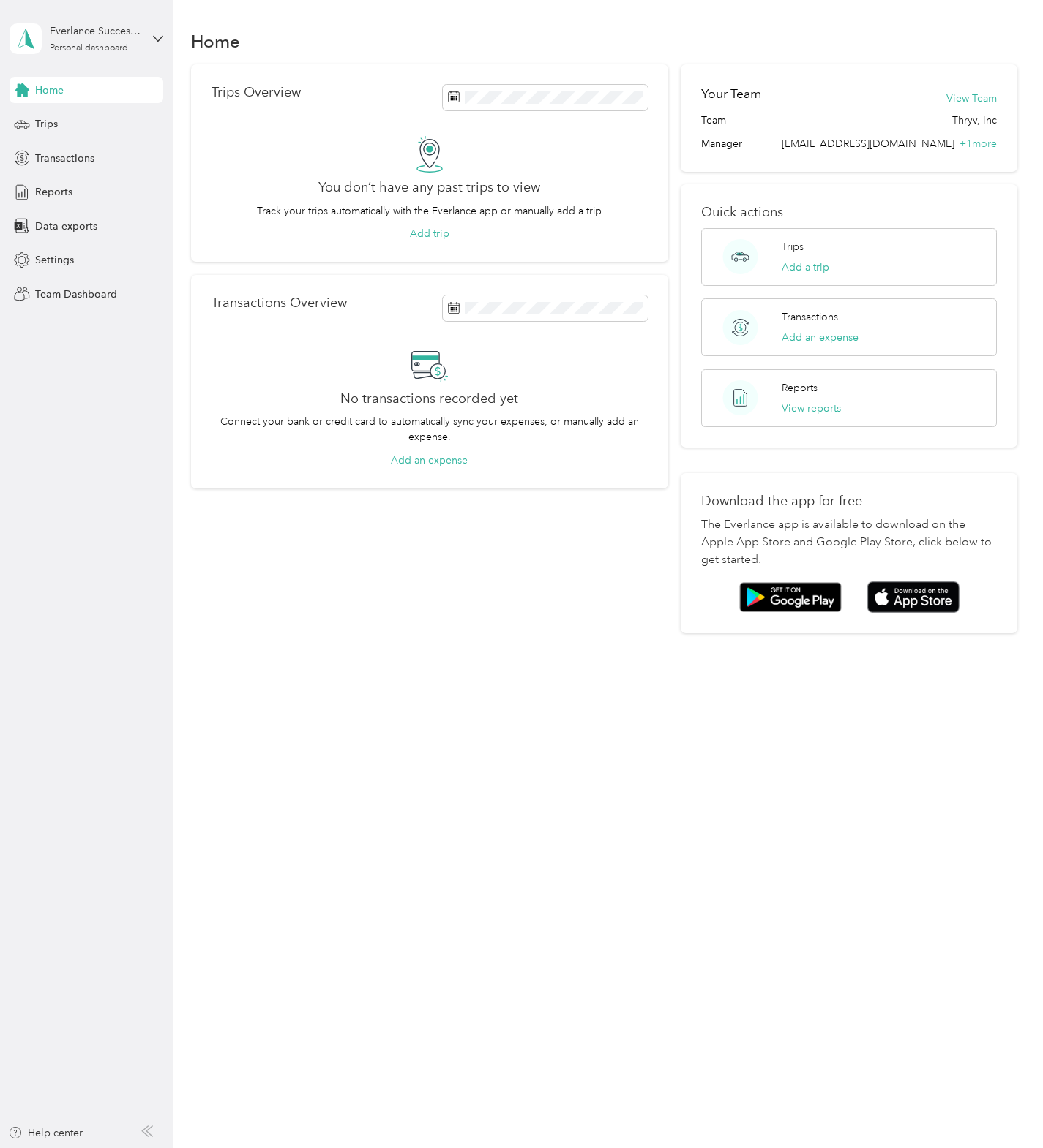
click at [225, 653] on div "Home Trips Overview You don’t have any past trips to view Track your trips auto…" at bounding box center [604, 356] width 862 height 713
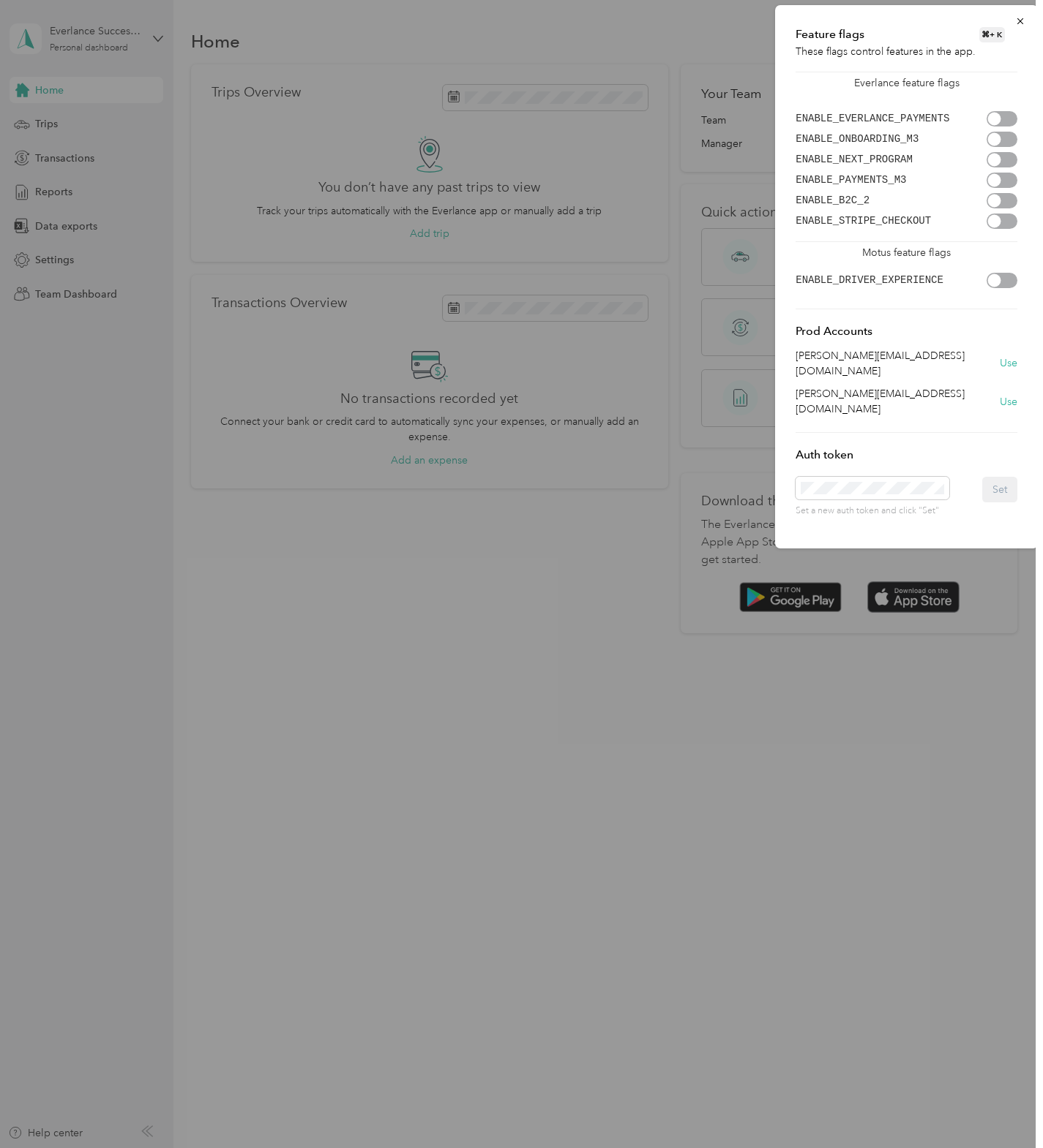
scroll to position [0, 1528]
